Goal: Task Accomplishment & Management: Use online tool/utility

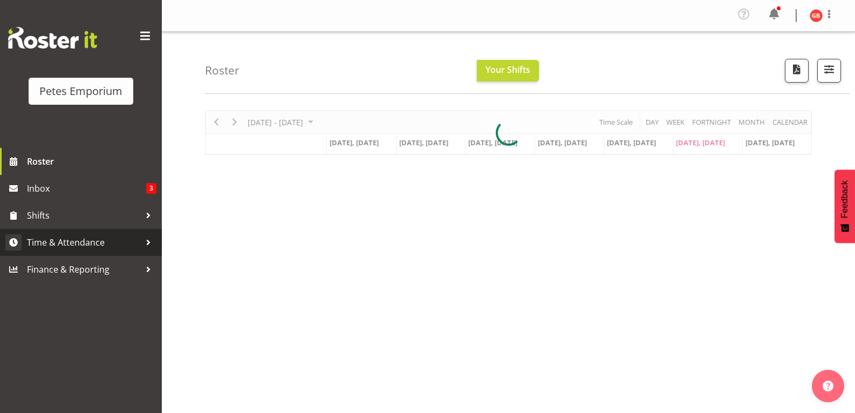
click at [85, 247] on span "Time & Attendance" at bounding box center [83, 242] width 113 height 16
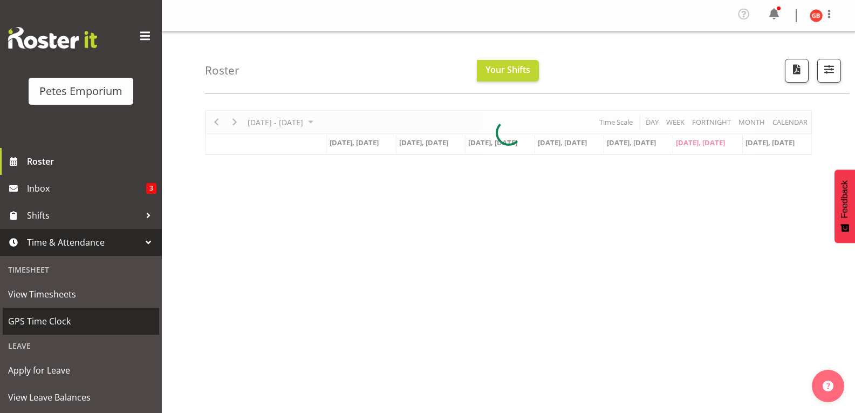
click at [52, 322] on span "GPS Time Clock" at bounding box center [81, 321] width 146 height 16
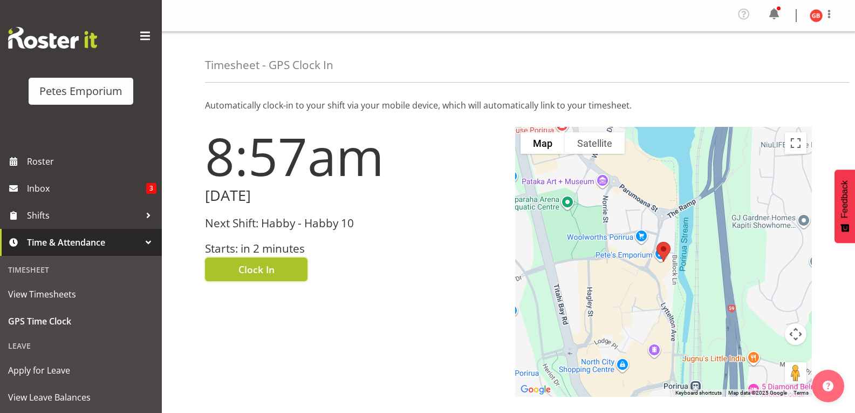
click at [279, 275] on button "Clock In" at bounding box center [256, 269] width 103 height 24
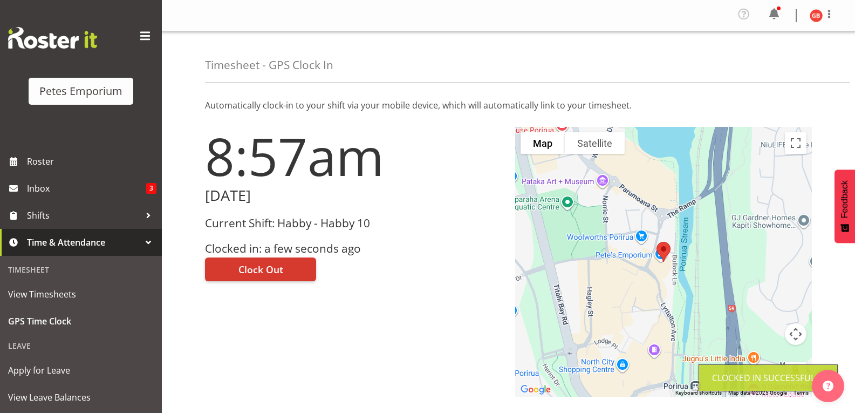
click at [816, 15] on img at bounding box center [816, 15] width 13 height 13
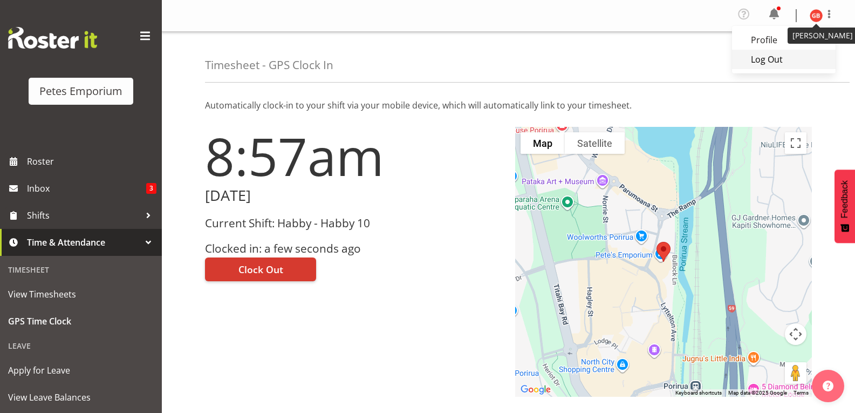
click at [760, 61] on link "Log Out" at bounding box center [784, 59] width 104 height 19
